Goal: Task Accomplishment & Management: Manage account settings

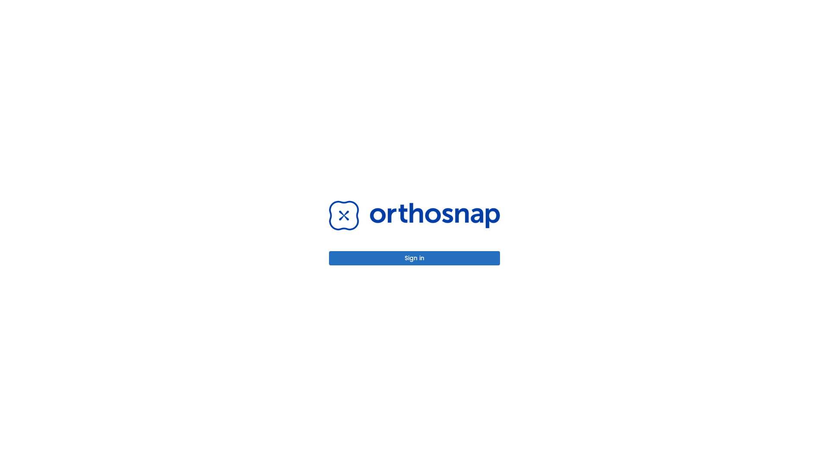
click at [414, 258] on button "Sign in" at bounding box center [414, 258] width 171 height 14
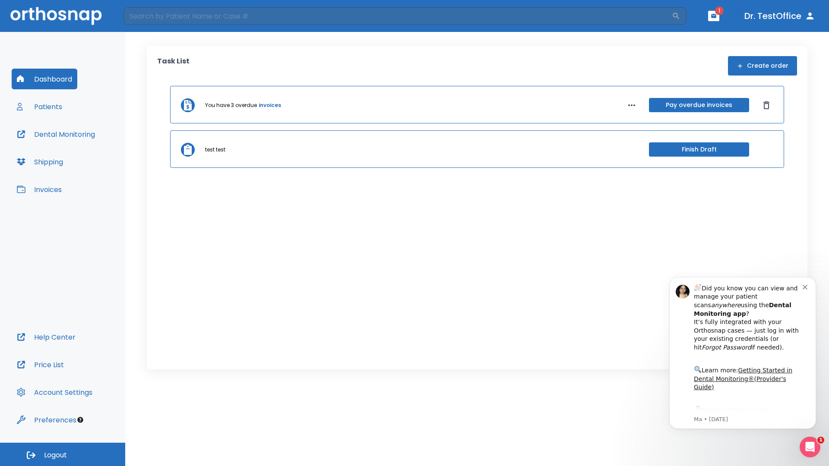
click at [63, 455] on span "Logout" at bounding box center [55, 455] width 23 height 9
